Goal: Task Accomplishment & Management: Manage account settings

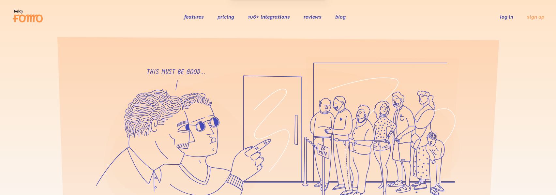
click at [510, 17] on link "log in" at bounding box center [506, 16] width 13 height 7
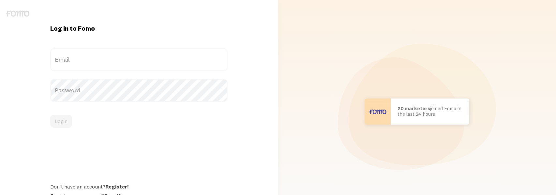
click at [88, 56] on label "Email" at bounding box center [138, 59] width 177 height 23
click at [88, 56] on input "Email" at bounding box center [138, 59] width 177 height 23
click at [70, 56] on label "Email" at bounding box center [138, 59] width 177 height 23
click at [70, 56] on input "Email" at bounding box center [138, 59] width 177 height 23
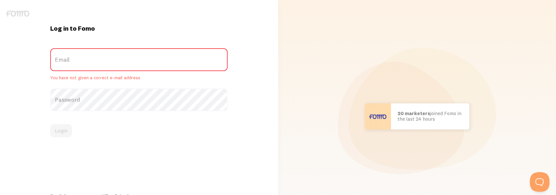
click at [70, 61] on label "Email" at bounding box center [138, 59] width 177 height 23
click at [70, 61] on input "Email" at bounding box center [138, 59] width 177 height 23
